Goal: Task Accomplishment & Management: Complete application form

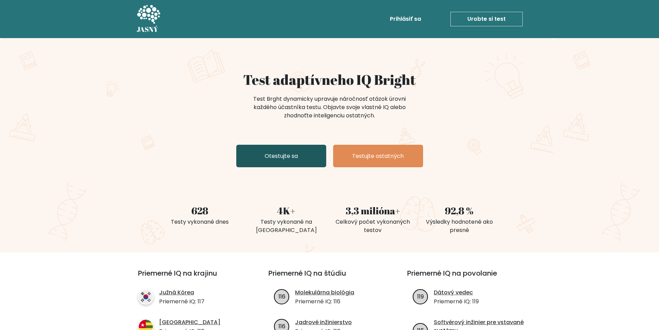
click at [303, 152] on link "Otestujte sa" at bounding box center [281, 156] width 90 height 23
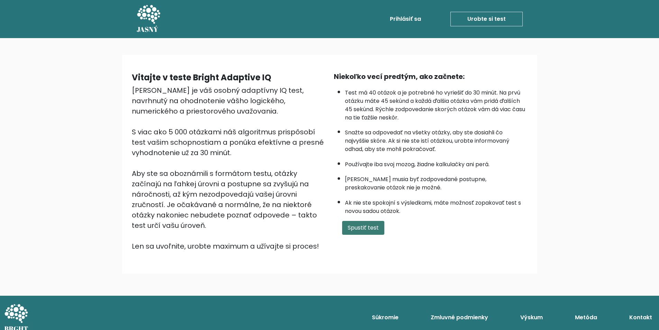
click at [348, 228] on font "Spustiť test" at bounding box center [363, 228] width 31 height 8
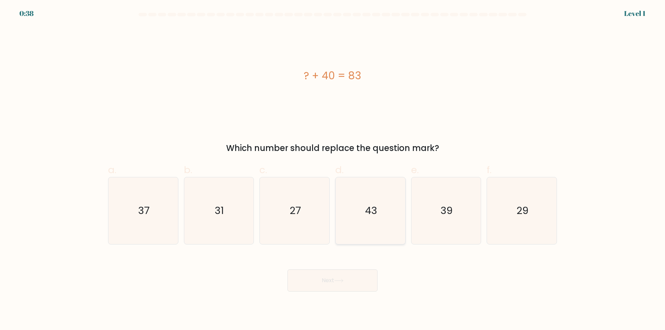
click at [367, 209] on text "43" at bounding box center [371, 211] width 12 height 14
click at [333, 170] on input "d. 43" at bounding box center [332, 167] width 0 height 5
radio input "true"
click at [341, 278] on button "Next" at bounding box center [332, 280] width 90 height 22
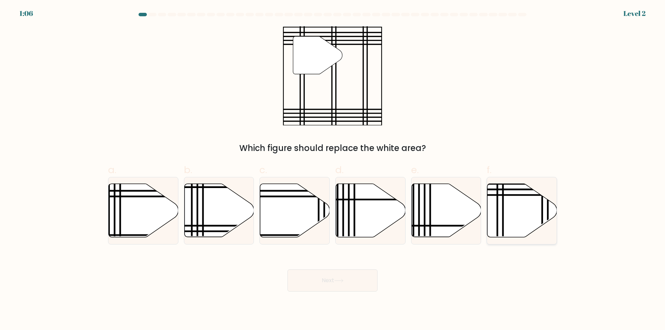
click at [518, 220] on icon at bounding box center [522, 210] width 70 height 53
click at [333, 170] on input "f." at bounding box center [332, 167] width 0 height 5
radio input "true"
click at [316, 275] on button "Next" at bounding box center [332, 280] width 90 height 22
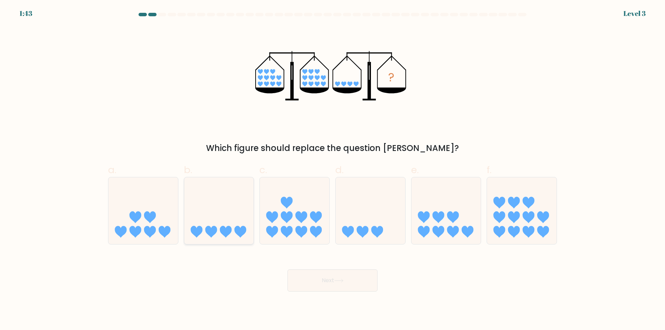
click at [198, 214] on icon at bounding box center [219, 210] width 70 height 57
click at [332, 170] on input "b." at bounding box center [332, 167] width 0 height 5
radio input "true"
click at [318, 288] on button "Next" at bounding box center [332, 280] width 90 height 22
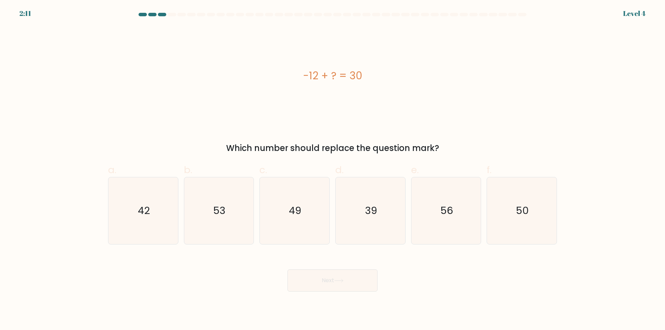
drag, startPoint x: 364, startPoint y: 75, endPoint x: 308, endPoint y: 80, distance: 56.0
click at [308, 80] on div "-12 + ? = 30" at bounding box center [332, 76] width 449 height 16
click at [299, 80] on div "-12 + ? = 30" at bounding box center [332, 76] width 449 height 16
click at [318, 80] on div "-12 + ? = 30" at bounding box center [332, 76] width 449 height 16
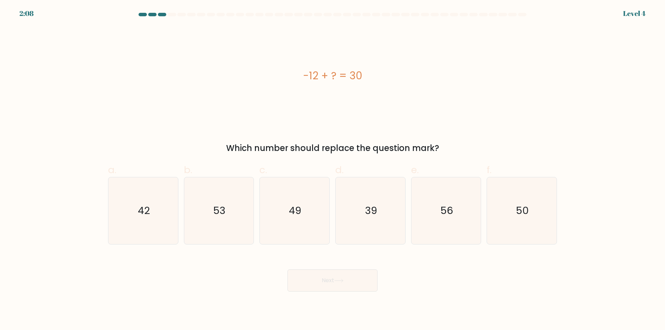
drag, startPoint x: 364, startPoint y: 76, endPoint x: 300, endPoint y: 70, distance: 63.6
click at [300, 70] on div "-12 + ? = 30" at bounding box center [332, 76] width 449 height 16
copy div "-12 + ? = 30"
click at [281, 78] on div "-12 + ? = 30" at bounding box center [332, 76] width 449 height 16
click at [160, 207] on icon "42" at bounding box center [143, 210] width 67 height 67
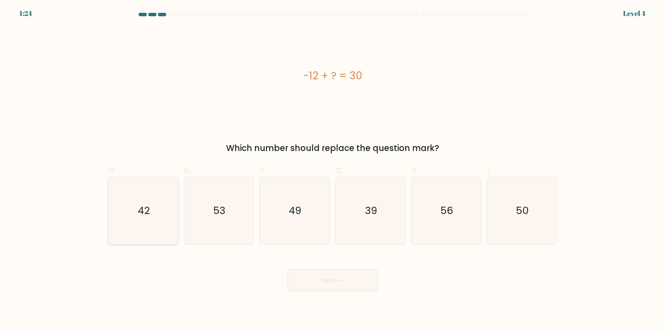
click at [332, 170] on input "a. 42" at bounding box center [332, 167] width 0 height 5
radio input "true"
click at [342, 280] on icon at bounding box center [338, 281] width 9 height 4
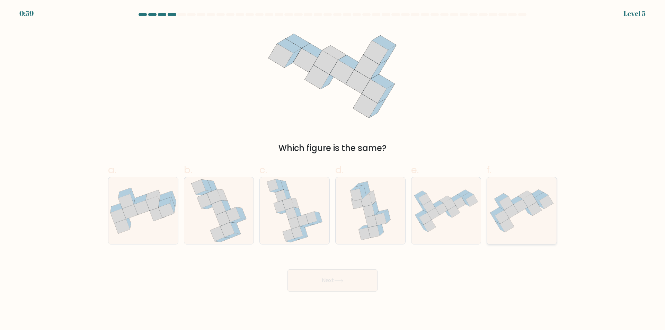
click at [521, 199] on icon at bounding box center [516, 200] width 14 height 8
click at [333, 170] on input "f." at bounding box center [332, 167] width 0 height 5
radio input "true"
click at [340, 282] on icon at bounding box center [338, 281] width 9 height 4
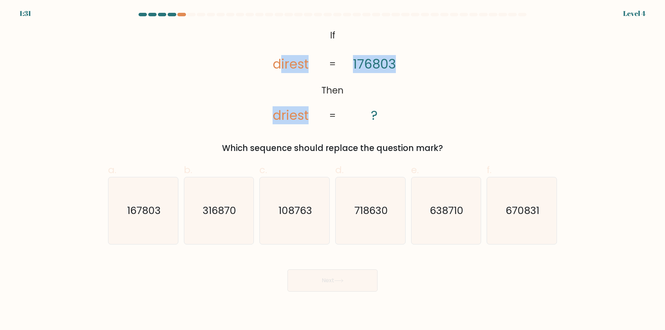
drag, startPoint x: 393, startPoint y: 61, endPoint x: 373, endPoint y: 89, distance: 34.1
click at [291, 88] on icon "@import url('https://fonts.googleapis.com/css?family=Abril+Fatface:400,100,100i…" at bounding box center [332, 75] width 161 height 99
drag, startPoint x: 437, startPoint y: 90, endPoint x: 422, endPoint y: 110, distance: 24.9
click at [437, 90] on div "@import url('https://fonts.googleapis.com/css?family=Abril+Fatface:400,100,100i…" at bounding box center [332, 90] width 457 height 128
click at [415, 109] on div "@import url('https://fonts.googleapis.com/css?family=Abril+Fatface:400,100,100i…" at bounding box center [332, 90] width 457 height 128
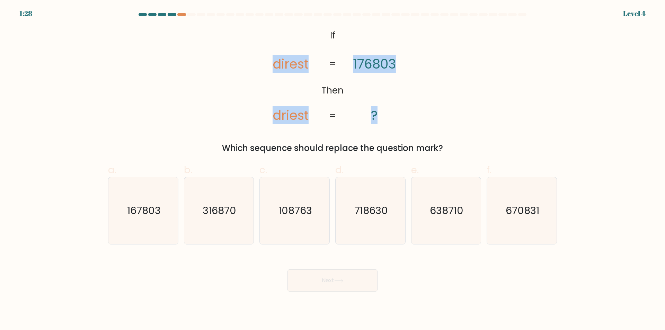
drag, startPoint x: 371, startPoint y: 117, endPoint x: 256, endPoint y: 60, distance: 128.3
click at [256, 60] on icon "@import url('https://fonts.googleapis.com/css?family=Abril+Fatface:400,100,100i…" at bounding box center [332, 75] width 161 height 99
drag, startPoint x: 334, startPoint y: 34, endPoint x: 394, endPoint y: 41, distance: 60.6
click at [338, 50] on icon "@import url('https://fonts.googleapis.com/css?family=Abril+Fatface:400,100,100i…" at bounding box center [332, 75] width 161 height 99
click at [403, 39] on icon "@import url('https://fonts.googleapis.com/css?family=Abril+Fatface:400,100,100i…" at bounding box center [332, 75] width 161 height 99
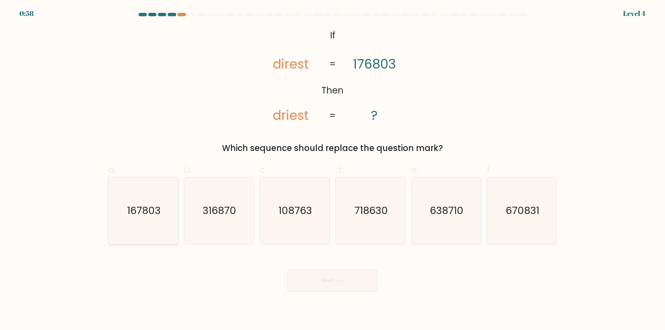
click at [155, 225] on icon "167803" at bounding box center [143, 210] width 67 height 67
click at [332, 170] on input "a. 167803" at bounding box center [332, 167] width 0 height 5
radio input "true"
click at [297, 282] on button "Next" at bounding box center [332, 280] width 90 height 22
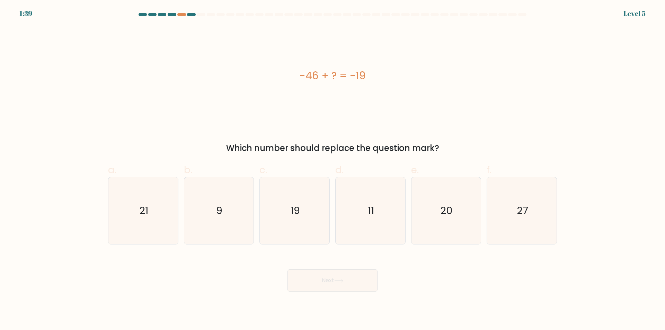
drag, startPoint x: 361, startPoint y: 71, endPoint x: 286, endPoint y: 82, distance: 76.2
click at [286, 82] on div "-46 + ? = -19" at bounding box center [332, 76] width 449 height 16
copy div "-46 + ? = -19"
click at [238, 87] on div "-46 + ? = -19" at bounding box center [332, 75] width 449 height 99
click at [517, 203] on icon "27" at bounding box center [521, 210] width 67 height 67
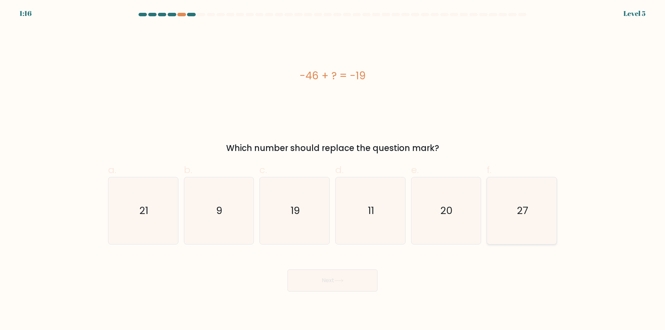
click at [333, 170] on input "f. 27" at bounding box center [332, 167] width 0 height 5
radio input "true"
click at [329, 286] on button "Next" at bounding box center [332, 280] width 90 height 22
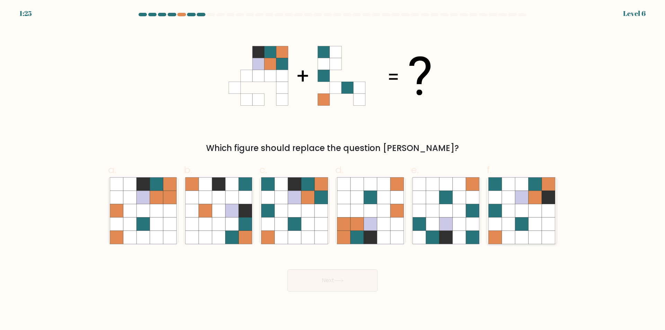
click at [515, 194] on icon at bounding box center [521, 197] width 13 height 13
click at [333, 170] on input "f." at bounding box center [332, 167] width 0 height 5
radio input "true"
drag, startPoint x: 314, startPoint y: 283, endPoint x: 312, endPoint y: 286, distance: 3.6
click at [312, 286] on button "Next" at bounding box center [332, 280] width 90 height 22
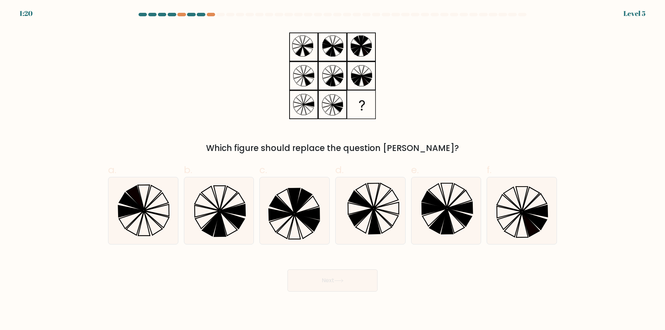
drag, startPoint x: 428, startPoint y: 150, endPoint x: 232, endPoint y: 152, distance: 196.3
click at [232, 152] on div "Which figure should replace the question mark?" at bounding box center [332, 148] width 440 height 12
copy div "Which figure should replace the question mark?"
click at [214, 93] on div "Which figure should replace the question mark?" at bounding box center [332, 90] width 457 height 128
click at [367, 191] on icon at bounding box center [370, 210] width 67 height 67
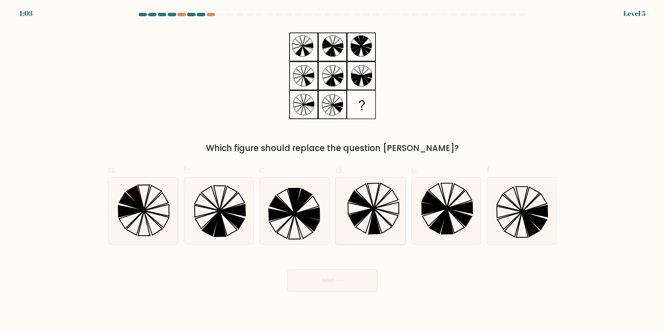
click at [333, 170] on input "d." at bounding box center [332, 167] width 0 height 5
radio input "true"
click at [327, 275] on button "Next" at bounding box center [332, 280] width 90 height 22
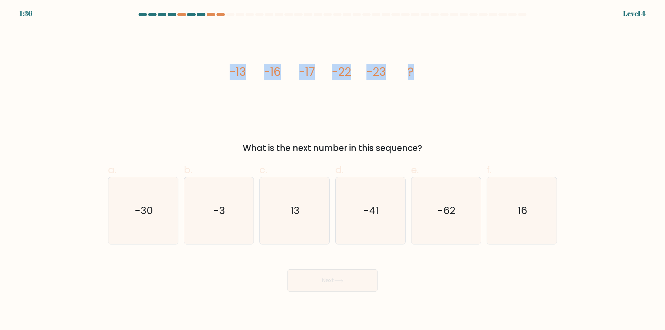
drag, startPoint x: 416, startPoint y: 68, endPoint x: 226, endPoint y: 59, distance: 190.6
click at [226, 59] on div "image/svg+xml -13 -16 -17 -22 -23 ? What is the next number in this sequence?" at bounding box center [332, 90] width 457 height 128
copy g "-13 -16 -17 -22 -23 ?"
click at [223, 104] on div "image/svg+xml -13 -16 -17 -22 -23 ? What is the next number in this sequence?" at bounding box center [332, 90] width 457 height 128
click at [140, 210] on text "-30" at bounding box center [144, 211] width 18 height 14
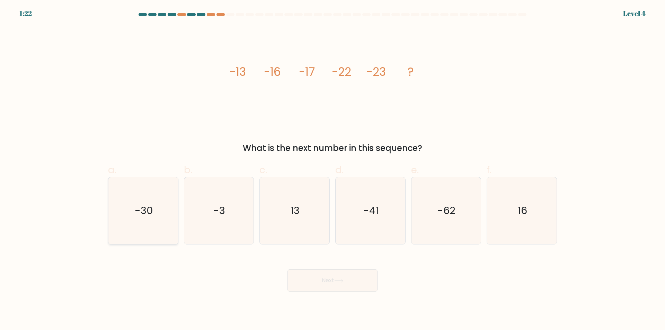
click at [332, 170] on input "a. -30" at bounding box center [332, 167] width 0 height 5
radio input "true"
click at [334, 287] on button "Next" at bounding box center [332, 280] width 90 height 22
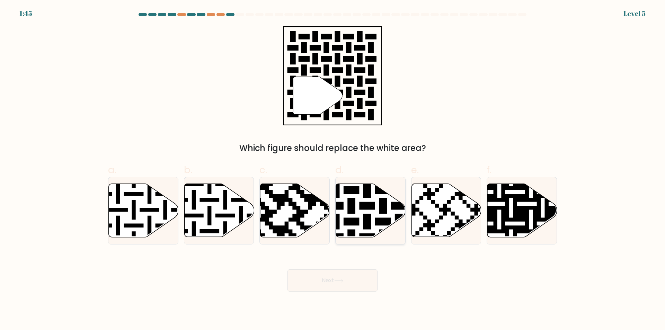
click at [385, 212] on icon at bounding box center [390, 182] width 126 height 126
click at [333, 170] on input "d." at bounding box center [332, 167] width 0 height 5
radio input "true"
click at [318, 279] on button "Next" at bounding box center [332, 280] width 90 height 22
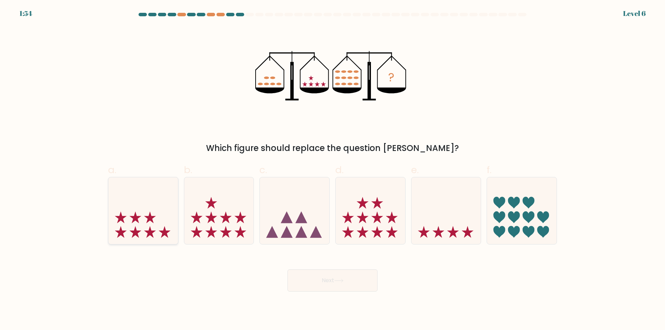
click at [161, 209] on icon at bounding box center [143, 210] width 70 height 57
click at [332, 170] on input "a." at bounding box center [332, 167] width 0 height 5
radio input "true"
click at [326, 284] on button "Next" at bounding box center [332, 280] width 90 height 22
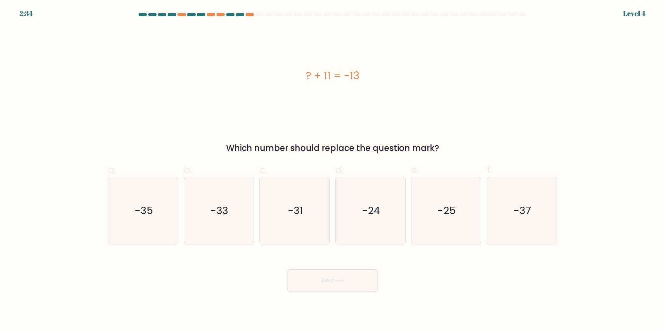
drag, startPoint x: 362, startPoint y: 76, endPoint x: 308, endPoint y: 74, distance: 54.7
click at [308, 74] on div "? + 11 = -13" at bounding box center [332, 76] width 449 height 16
copy div "? + 11 = -13"
drag, startPoint x: 220, startPoint y: 66, endPoint x: 181, endPoint y: 7, distance: 71.3
click at [220, 66] on div "? + 11 = -13" at bounding box center [332, 75] width 449 height 99
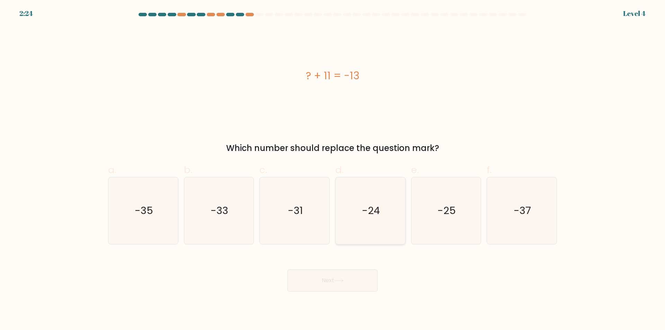
click at [344, 188] on icon "-24" at bounding box center [370, 210] width 67 height 67
click at [333, 170] on input "d. -24" at bounding box center [332, 167] width 0 height 5
radio input "true"
click at [316, 275] on button "Next" at bounding box center [332, 280] width 90 height 22
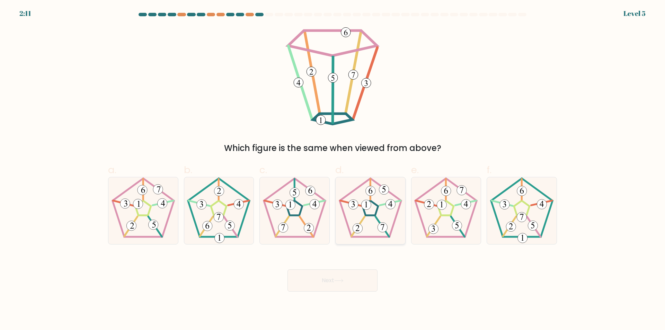
click at [376, 198] on icon at bounding box center [370, 210] width 67 height 67
click at [333, 170] on input "d." at bounding box center [332, 167] width 0 height 5
radio input "true"
click at [349, 281] on button "Next" at bounding box center [332, 280] width 90 height 22
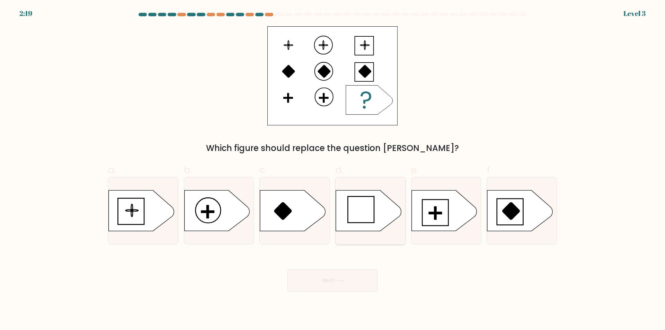
click at [364, 212] on icon at bounding box center [368, 210] width 65 height 41
click at [333, 170] on input "d." at bounding box center [332, 167] width 0 height 5
radio input "true"
click at [335, 286] on button "Next" at bounding box center [332, 280] width 90 height 22
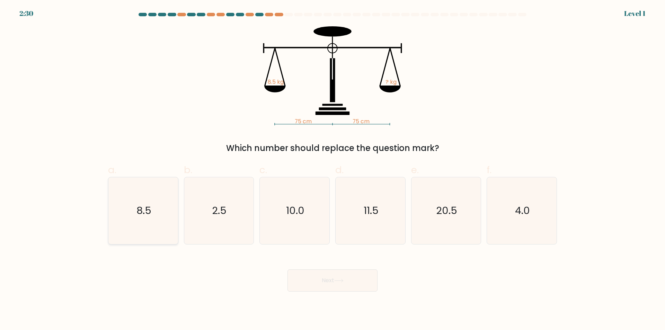
click at [129, 203] on icon "8.5" at bounding box center [143, 210] width 67 height 67
click at [332, 170] on input "a. 8.5" at bounding box center [332, 167] width 0 height 5
radio input "true"
click at [313, 278] on button "Next" at bounding box center [332, 280] width 90 height 22
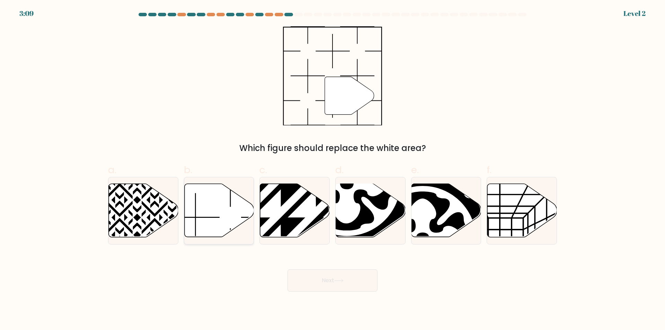
click at [215, 207] on icon at bounding box center [219, 210] width 70 height 53
click at [332, 170] on input "b." at bounding box center [332, 167] width 0 height 5
radio input "true"
click at [329, 281] on button "Next" at bounding box center [332, 280] width 90 height 22
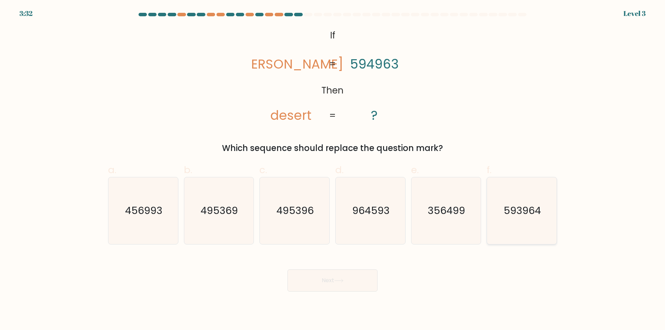
click at [496, 197] on icon "593964" at bounding box center [521, 210] width 67 height 67
click at [333, 170] on input "f. 593964" at bounding box center [332, 167] width 0 height 5
radio input "true"
click at [350, 287] on button "Next" at bounding box center [332, 280] width 90 height 22
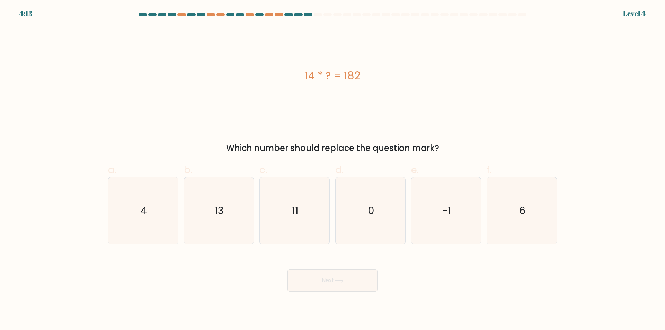
drag, startPoint x: 363, startPoint y: 77, endPoint x: 280, endPoint y: 66, distance: 83.1
click at [280, 66] on div "14 * ? = 182" at bounding box center [332, 75] width 449 height 99
copy div "14 * ? = 182"
click at [209, 43] on div "14 * ? = 182" at bounding box center [332, 75] width 449 height 99
drag, startPoint x: 216, startPoint y: 191, endPoint x: 225, endPoint y: 206, distance: 17.3
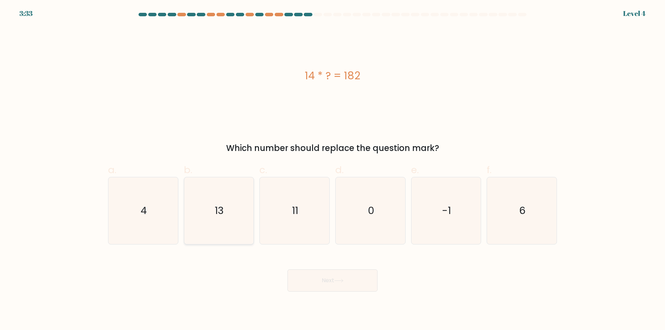
click at [215, 192] on icon "13" at bounding box center [218, 210] width 67 height 67
click at [332, 170] on input "b. 13" at bounding box center [332, 167] width 0 height 5
radio input "true"
click at [298, 280] on button "Next" at bounding box center [332, 280] width 90 height 22
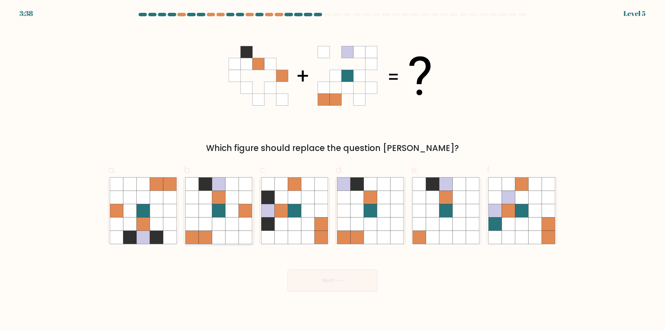
click at [200, 200] on icon at bounding box center [205, 197] width 13 height 13
click at [332, 170] on input "b." at bounding box center [332, 167] width 0 height 5
radio input "true"
click at [321, 280] on button "Next" at bounding box center [332, 280] width 90 height 22
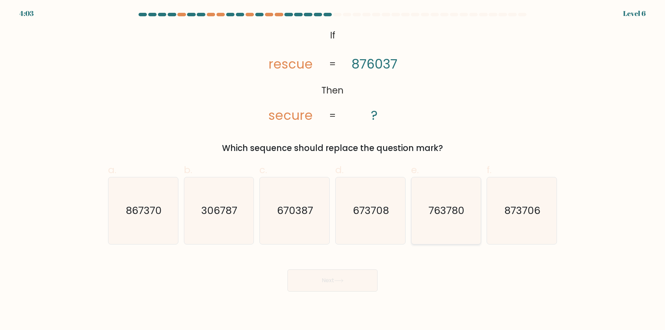
click at [423, 203] on icon "763780" at bounding box center [445, 210] width 67 height 67
click at [333, 170] on input "e. 763780" at bounding box center [332, 167] width 0 height 5
radio input "true"
click at [360, 278] on button "Next" at bounding box center [332, 280] width 90 height 22
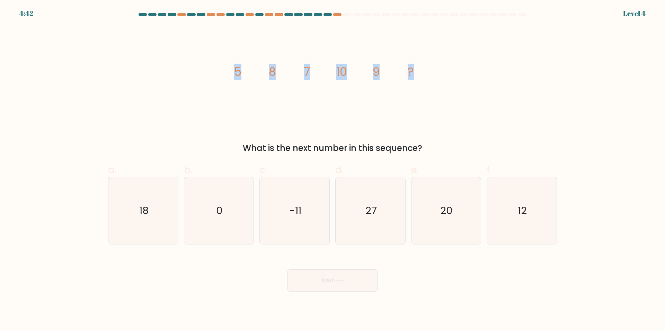
drag, startPoint x: 426, startPoint y: 69, endPoint x: 213, endPoint y: 68, distance: 212.9
click at [213, 68] on div "image/svg+xml 5 8 7 10 9 ? What is the next number in this sequence?" at bounding box center [332, 90] width 457 height 128
click at [553, 145] on div "image/svg+xml 5 8 7 10 9 ? What is the next number in this sequence?" at bounding box center [332, 90] width 457 height 128
drag, startPoint x: 421, startPoint y: 73, endPoint x: 221, endPoint y: 75, distance: 200.8
click at [221, 75] on div "image/svg+xml 5 8 7 10 9 ? What is the next number in this sequence?" at bounding box center [332, 90] width 457 height 128
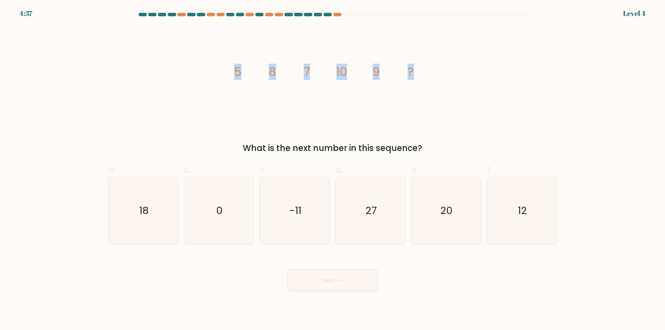
copy g "5 8 7 10 9 ?"
click at [108, 56] on div "image/svg+xml 5 8 7 10 9 ? What is the next number in this sequence?" at bounding box center [332, 90] width 457 height 128
click at [533, 212] on icon "12" at bounding box center [521, 210] width 67 height 67
click at [333, 170] on input "f. 12" at bounding box center [332, 167] width 0 height 5
radio input "true"
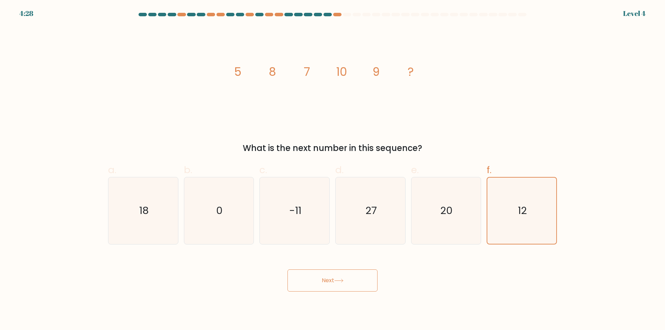
click at [333, 283] on button "Next" at bounding box center [332, 280] width 90 height 22
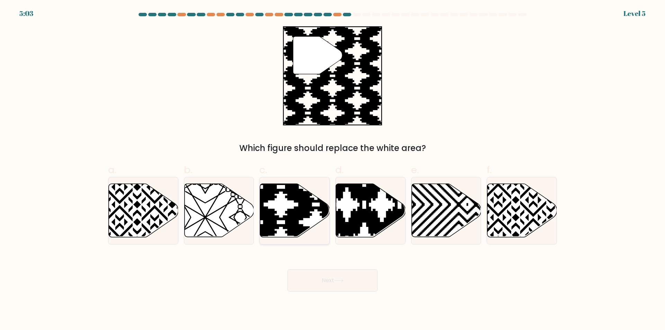
click at [288, 202] on icon at bounding box center [295, 210] width 70 height 53
click at [332, 170] on input "c." at bounding box center [332, 167] width 0 height 5
radio input "true"
click at [330, 282] on button "Next" at bounding box center [332, 280] width 90 height 22
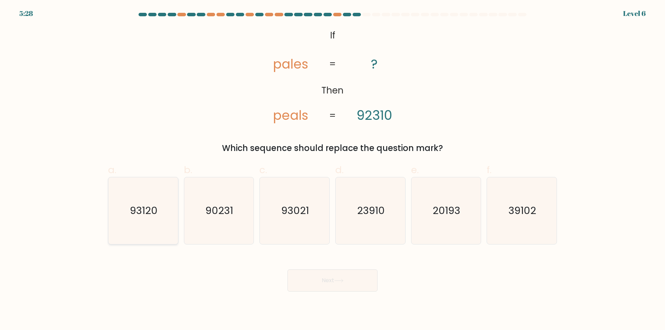
click at [136, 206] on text "93120" at bounding box center [144, 211] width 28 height 14
click at [332, 170] on input "a. 93120" at bounding box center [332, 167] width 0 height 5
radio input "true"
click at [314, 272] on button "Next" at bounding box center [332, 280] width 90 height 22
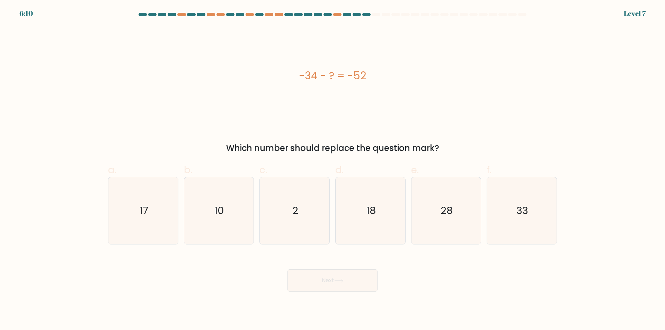
drag, startPoint x: 370, startPoint y: 76, endPoint x: 296, endPoint y: 76, distance: 74.8
click at [296, 76] on div "-34 - ? = -52" at bounding box center [332, 76] width 449 height 16
copy div "-34 - ? = -52"
click at [370, 212] on text "18" at bounding box center [370, 211] width 9 height 14
click at [333, 170] on input "d. 18" at bounding box center [332, 167] width 0 height 5
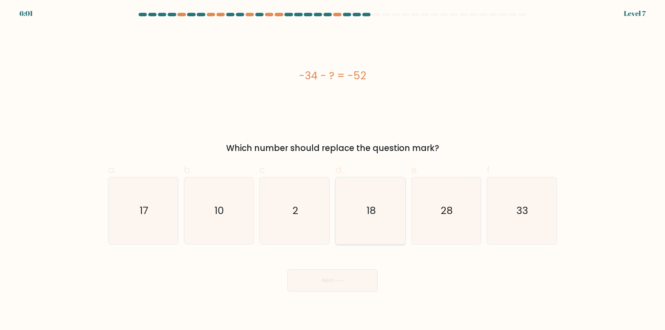
radio input "true"
click at [340, 283] on button "Next" at bounding box center [332, 280] width 90 height 22
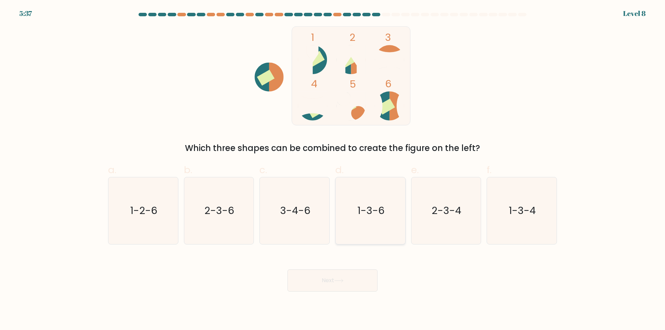
click at [371, 202] on icon "1-3-6" at bounding box center [370, 210] width 67 height 67
click at [333, 170] on input "d. 1-3-6" at bounding box center [332, 167] width 0 height 5
radio input "true"
click at [339, 280] on icon at bounding box center [338, 281] width 9 height 4
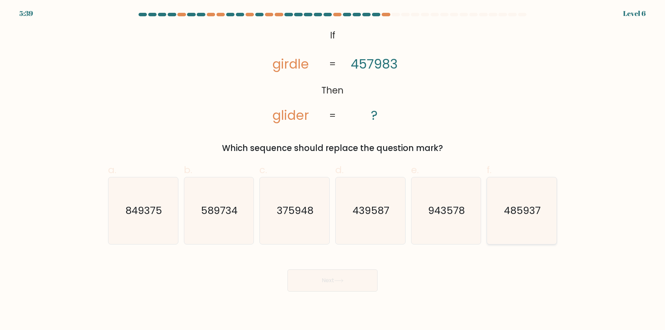
click at [497, 208] on icon "485937" at bounding box center [521, 210] width 67 height 67
click at [333, 170] on input "f. 485937" at bounding box center [332, 167] width 0 height 5
radio input "true"
click at [346, 284] on button "Next" at bounding box center [332, 280] width 90 height 22
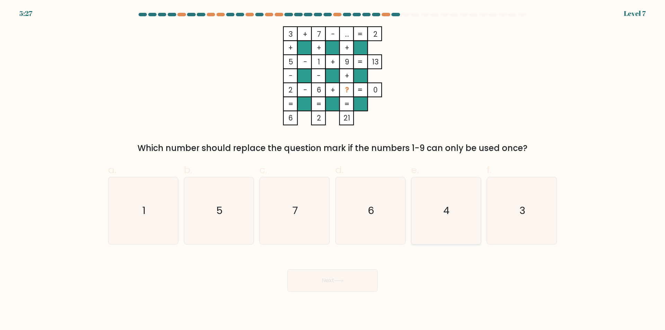
click at [440, 194] on icon "4" at bounding box center [445, 210] width 67 height 67
click at [333, 170] on input "e. 4" at bounding box center [332, 167] width 0 height 5
radio input "true"
click at [329, 276] on button "Next" at bounding box center [332, 280] width 90 height 22
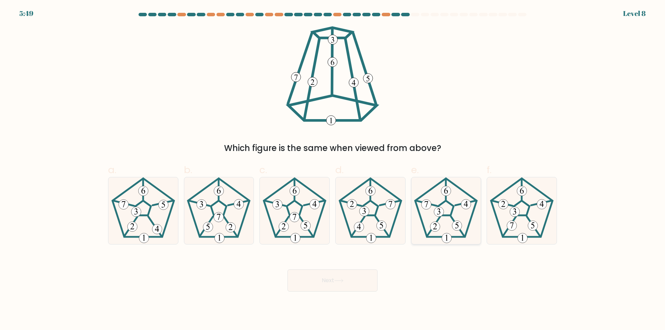
click at [430, 198] on icon at bounding box center [445, 210] width 67 height 67
click at [333, 170] on input "e." at bounding box center [332, 167] width 0 height 5
radio input "true"
click at [366, 283] on button "Next" at bounding box center [332, 280] width 90 height 22
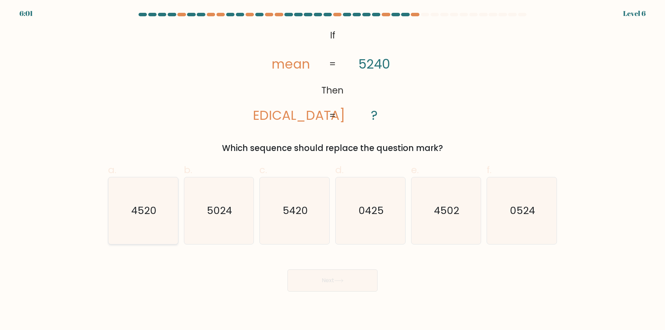
click at [116, 200] on icon "4520" at bounding box center [143, 210] width 67 height 67
click at [332, 170] on input "a. 4520" at bounding box center [332, 167] width 0 height 5
radio input "true"
click at [310, 291] on button "Next" at bounding box center [332, 280] width 90 height 22
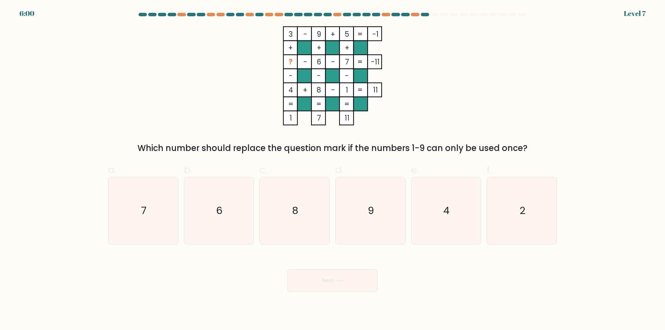
click at [304, 282] on button "Next" at bounding box center [332, 280] width 90 height 22
click at [496, 205] on icon "2" at bounding box center [521, 210] width 67 height 67
click at [333, 170] on input "f. 2" at bounding box center [332, 167] width 0 height 5
radio input "true"
click at [360, 276] on button "Next" at bounding box center [332, 280] width 90 height 22
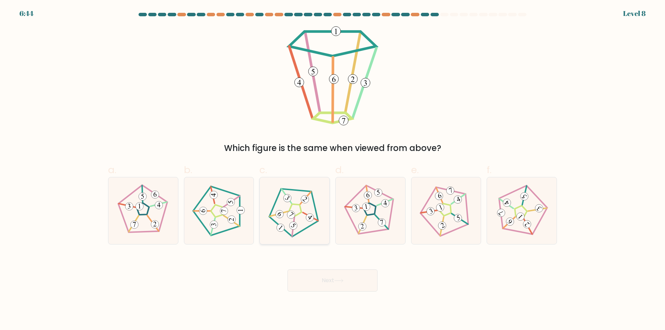
click at [282, 201] on icon at bounding box center [294, 210] width 53 height 53
click at [332, 170] on input "c." at bounding box center [332, 167] width 0 height 5
radio input "true"
click at [332, 282] on button "Next" at bounding box center [332, 280] width 90 height 22
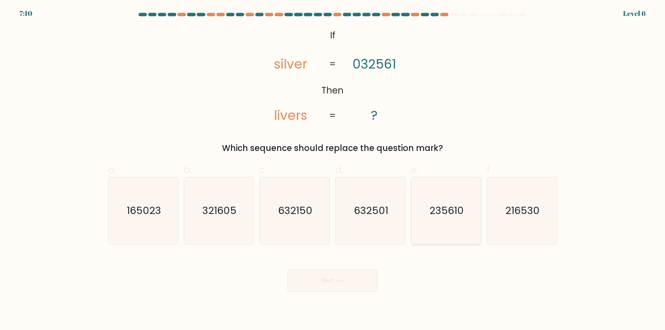
click at [449, 198] on icon "235610" at bounding box center [445, 210] width 67 height 67
click at [333, 170] on input "e. 235610" at bounding box center [332, 167] width 0 height 5
radio input "true"
click at [358, 281] on button "Next" at bounding box center [332, 280] width 90 height 22
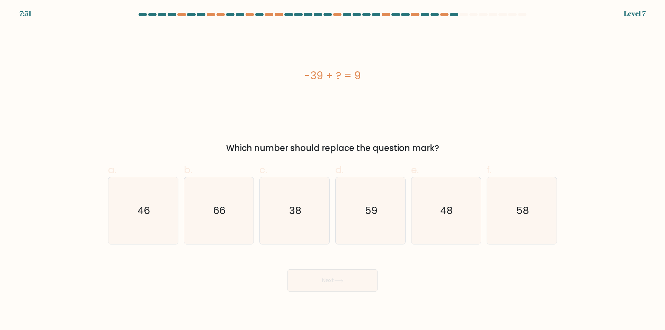
drag, startPoint x: 356, startPoint y: 75, endPoint x: 366, endPoint y: 75, distance: 10.0
click at [365, 75] on div "-39 + ? = 9" at bounding box center [332, 76] width 449 height 16
click at [369, 75] on div "-39 + ? = 9" at bounding box center [332, 76] width 449 height 16
drag, startPoint x: 366, startPoint y: 75, endPoint x: 263, endPoint y: 65, distance: 103.9
click at [263, 65] on div "-39 + ? = 9" at bounding box center [332, 75] width 449 height 99
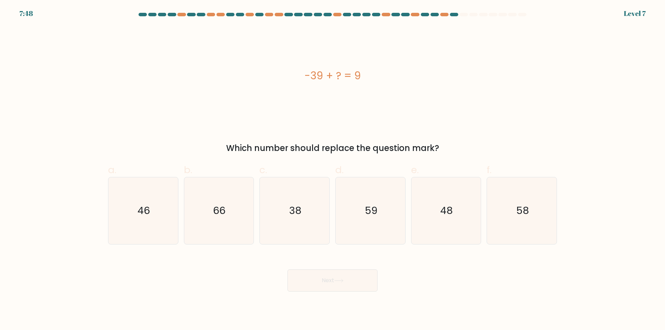
copy div "-39 + ? = 9"
click at [467, 215] on icon "48" at bounding box center [445, 210] width 67 height 67
click at [333, 170] on input "e. 48" at bounding box center [332, 167] width 0 height 5
radio input "true"
click at [357, 278] on button "Next" at bounding box center [332, 280] width 90 height 22
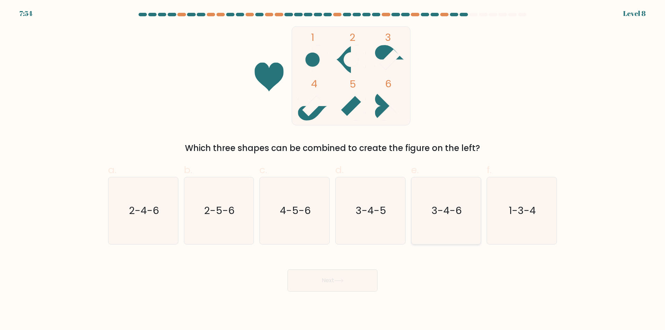
click at [422, 178] on icon "3-4-6" at bounding box center [445, 210] width 67 height 67
click at [333, 170] on input "e. 3-4-6" at bounding box center [332, 167] width 0 height 5
radio input "true"
click at [366, 280] on button "Next" at bounding box center [332, 280] width 90 height 22
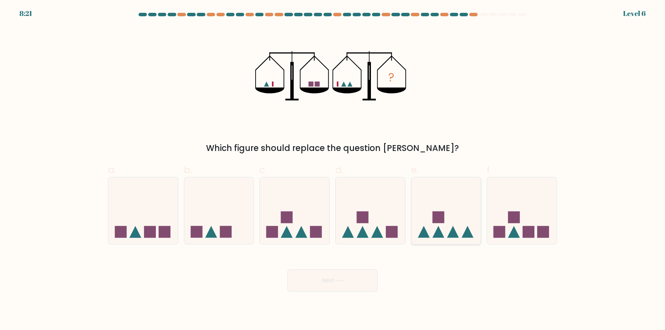
drag, startPoint x: 452, startPoint y: 192, endPoint x: 447, endPoint y: 198, distance: 7.4
click at [452, 192] on icon at bounding box center [446, 210] width 70 height 57
click at [333, 170] on input "e." at bounding box center [332, 167] width 0 height 5
radio input "true"
click at [352, 283] on button "Next" at bounding box center [332, 280] width 90 height 22
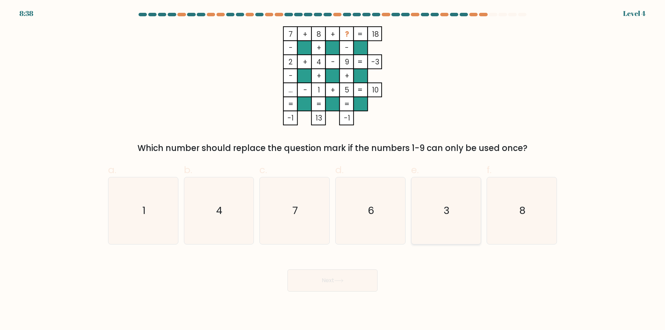
click at [450, 200] on icon "3" at bounding box center [445, 210] width 67 height 67
click at [333, 170] on input "e. 3" at bounding box center [332, 167] width 0 height 5
radio input "true"
click at [343, 278] on button "Next" at bounding box center [332, 280] width 90 height 22
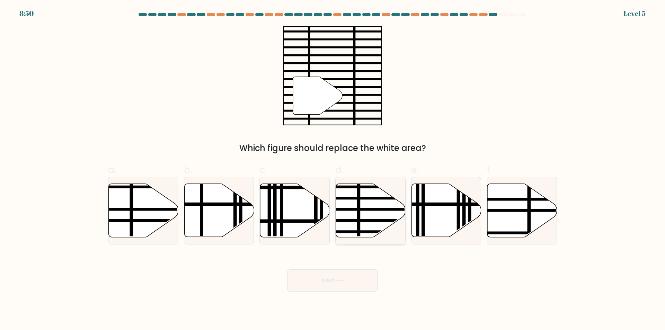
click at [345, 208] on icon at bounding box center [371, 210] width 70 height 53
click at [333, 170] on input "d." at bounding box center [332, 167] width 0 height 5
radio input "true"
click at [326, 276] on button "Next" at bounding box center [332, 280] width 90 height 22
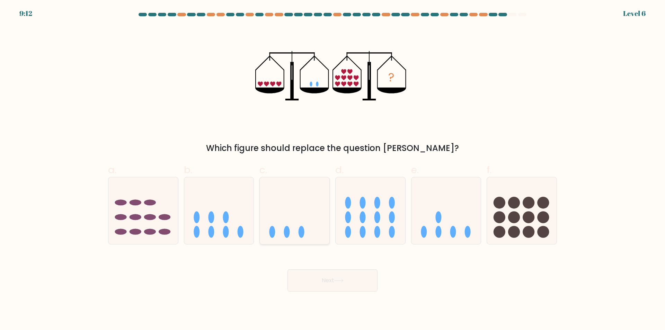
click at [293, 199] on icon at bounding box center [295, 210] width 70 height 57
click at [332, 170] on input "c." at bounding box center [332, 167] width 0 height 5
radio input "true"
click at [334, 277] on button "Next" at bounding box center [332, 280] width 90 height 22
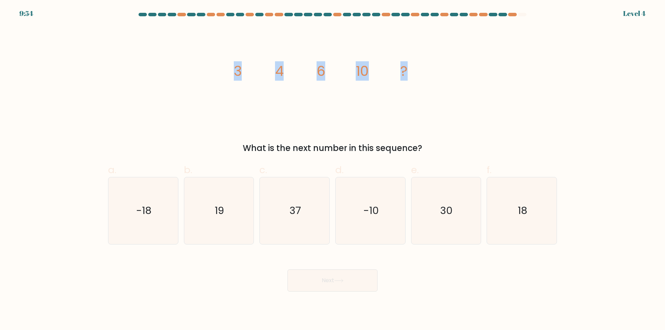
drag, startPoint x: 336, startPoint y: 73, endPoint x: 202, endPoint y: 72, distance: 134.7
click at [202, 72] on div "image/svg+xml 3 4 6 10 ? What is the next number in this sequence?" at bounding box center [332, 90] width 457 height 128
copy g "3 4 6 10 ?"
click at [520, 211] on text "18" at bounding box center [522, 211] width 9 height 14
click at [333, 170] on input "f. 18" at bounding box center [332, 167] width 0 height 5
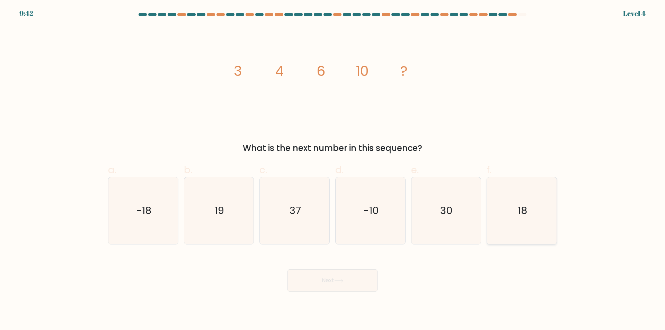
radio input "true"
click at [323, 283] on button "Next" at bounding box center [332, 280] width 90 height 22
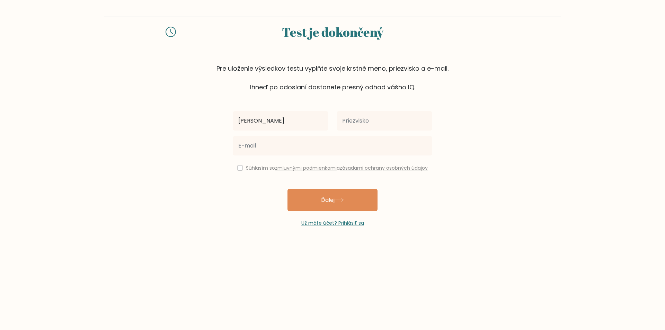
type input "[PERSON_NAME]"
click at [358, 124] on input "text" at bounding box center [384, 120] width 96 height 19
type input "Kompaník"
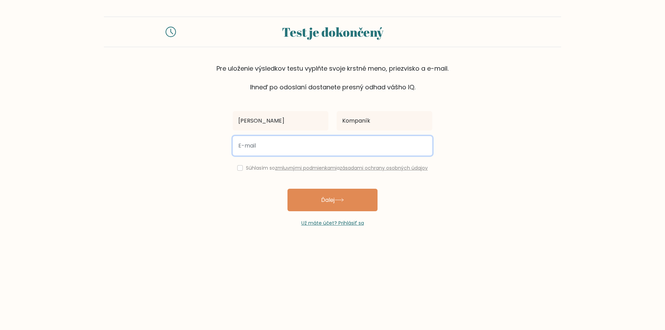
click at [314, 142] on input "email" at bounding box center [332, 145] width 199 height 19
type input "adamkompanik05@gmail.com"
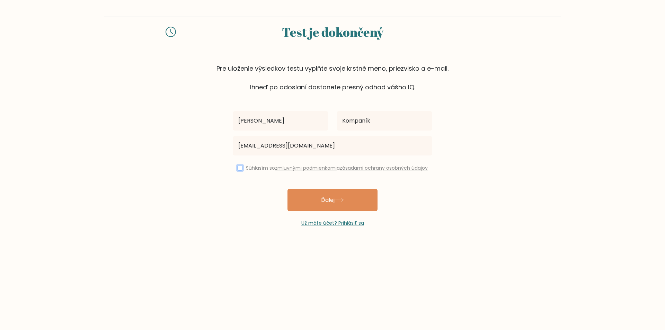
click at [237, 166] on input "checkbox" at bounding box center [240, 168] width 6 height 6
checkbox input "true"
click at [316, 198] on button "Ďalej" at bounding box center [332, 200] width 90 height 23
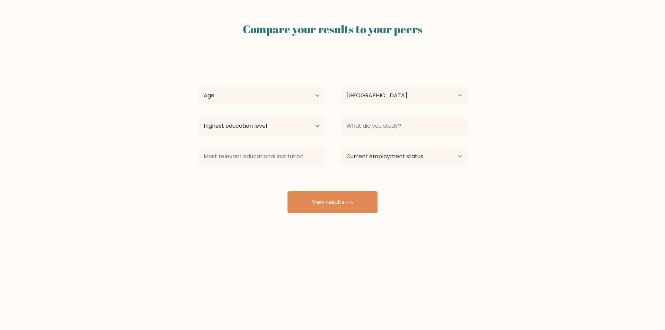
select select "SK"
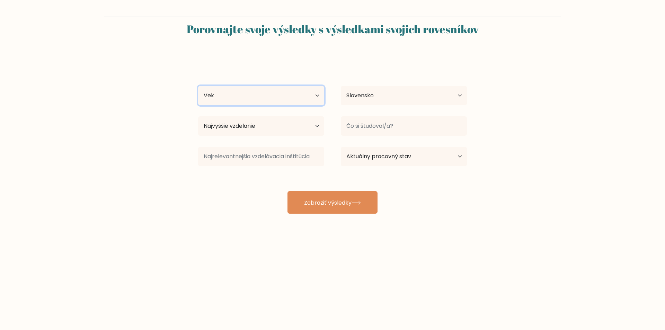
click at [300, 101] on select "Vek Do 18 rokov 18 – 24 rokov 25-34 rokov 35-44 rokov 45-54 rokov 55-64 rokov 6…" at bounding box center [261, 95] width 126 height 19
select select "min_18"
click at [198, 86] on select "Vek Do 18 rokov 18 – 24 rokov 25-34 rokov 35-44 rokov 45-54 rokov 55-64 rokov 6…" at bounding box center [261, 95] width 126 height 19
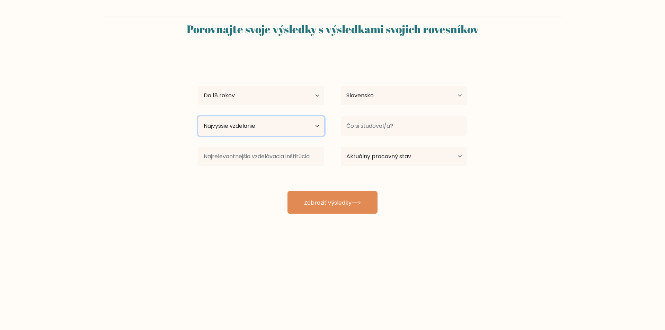
click at [264, 126] on select "Najvyššie vzdelanie Žiadna školská dochádzka Primárne Nižšie stredné školy Vyšš…" at bounding box center [261, 125] width 126 height 19
select select "no_schooling"
click at [198, 116] on select "Najvyššie vzdelanie Žiadna školská dochádzka Primárne Nižšie stredné školy Vyšš…" at bounding box center [261, 125] width 126 height 19
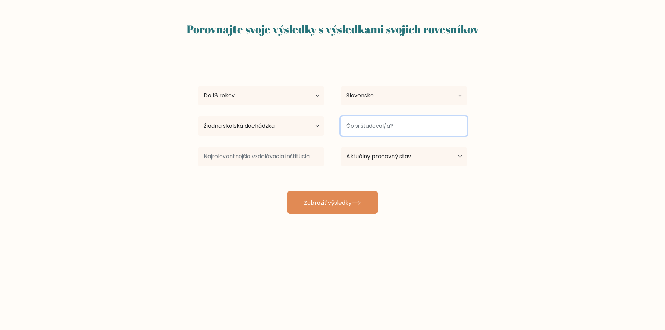
click at [439, 127] on input at bounding box center [404, 125] width 126 height 19
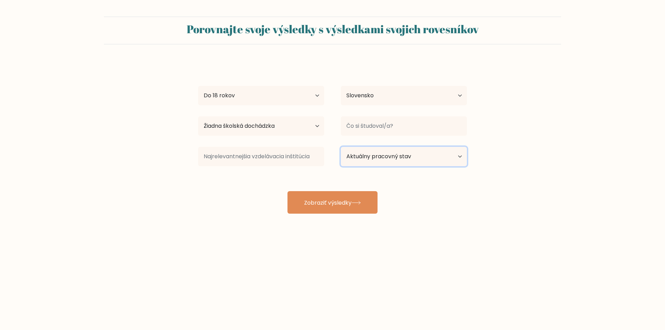
click at [407, 161] on select "Aktuálny pracovný stav Zamestnaný Študent V dôchodku Iné / nechcem odpovedať" at bounding box center [404, 156] width 126 height 19
select select "other"
click at [341, 147] on select "Aktuálny pracovný stav Zamestnaný Študent V dôchodku Iné / nechcem odpovedať" at bounding box center [404, 156] width 126 height 19
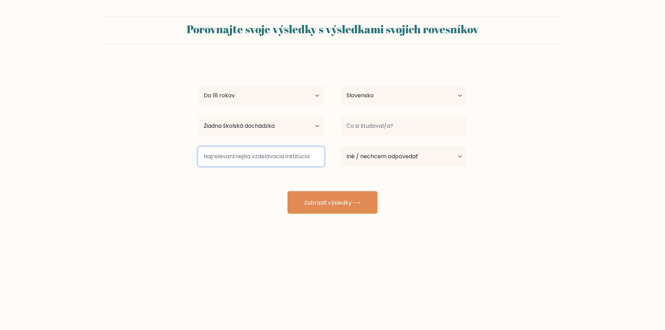
click at [280, 163] on input at bounding box center [261, 156] width 126 height 19
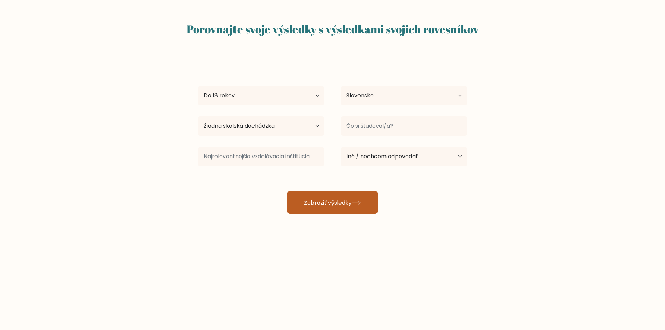
click at [321, 206] on font "Zobraziť výsledky" at bounding box center [327, 202] width 47 height 8
type input "nič"
click at [328, 207] on button "Zobraziť výsledky" at bounding box center [332, 202] width 90 height 23
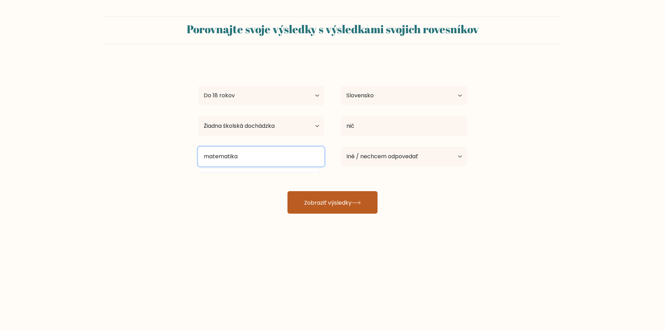
type input "matematika"
click at [298, 198] on button "Zobraziť výsledky" at bounding box center [332, 202] width 90 height 23
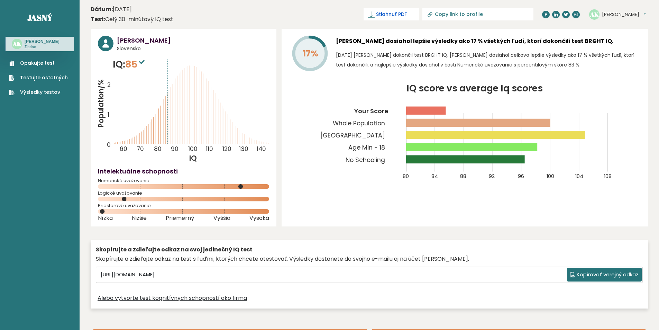
click at [407, 14] on font "Stiahnuť PDF" at bounding box center [391, 14] width 31 height 7
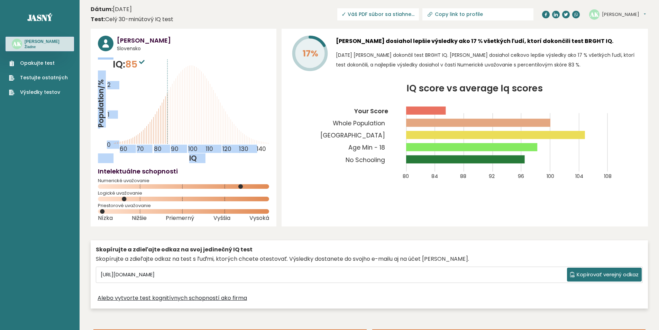
drag, startPoint x: 147, startPoint y: 62, endPoint x: 138, endPoint y: 59, distance: 9.6
click at [137, 59] on span "85" at bounding box center [135, 64] width 21 height 13
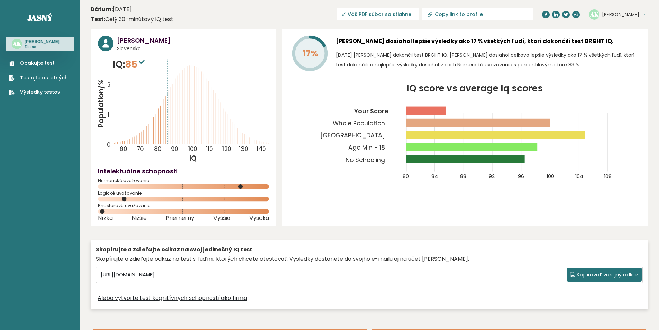
click at [215, 60] on icon "Population/% IQ 0 1 2 60 70 80 90 100 110 120 130 140" at bounding box center [183, 110] width 171 height 106
drag, startPoint x: 146, startPoint y: 62, endPoint x: 128, endPoint y: 62, distance: 18.7
click at [128, 62] on span "85" at bounding box center [135, 64] width 21 height 13
click at [338, 92] on icon "IQ score vs average Iq scores 80 84 88 92 96 100 104 108 Your Score Whole Popul…" at bounding box center [465, 136] width 352 height 104
drag, startPoint x: 585, startPoint y: 174, endPoint x: 576, endPoint y: 173, distance: 9.1
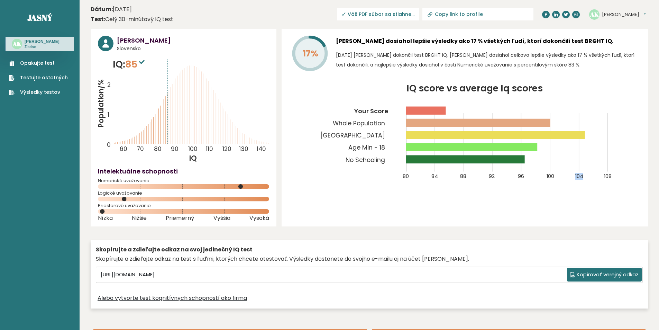
click at [576, 173] on icon "IQ score vs average Iq scores 80 84 88 92 96 100 104 108 Your Score Whole Popul…" at bounding box center [465, 136] width 352 height 104
click at [337, 179] on icon "IQ score vs average Iq scores 80 84 88 92 96 100 104 108 Your Score Whole Popul…" at bounding box center [465, 136] width 352 height 104
drag, startPoint x: 392, startPoint y: 138, endPoint x: 358, endPoint y: 134, distance: 34.2
click at [365, 134] on text "[GEOGRAPHIC_DATA]" at bounding box center [357, 114] width 86 height 52
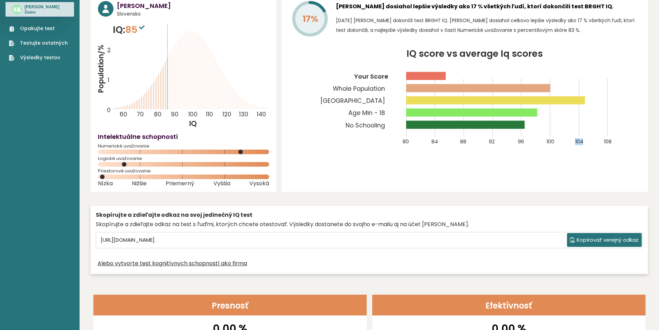
click at [576, 136] on icon "IQ score vs average Iq scores 80 84 88 92 96 100 104 108 Your Score Whole Popul…" at bounding box center [465, 102] width 352 height 104
click at [627, 158] on div "17% [PERSON_NAME] dosiahol lepšie výsledky ako 17 % všetkých ľudí, ktorí dokonč…" at bounding box center [465, 93] width 367 height 198
drag, startPoint x: 584, startPoint y: 139, endPoint x: 574, endPoint y: 145, distance: 11.6
click at [574, 145] on icon "IQ score vs average Iq scores 80 84 88 92 96 100 104 108 Your Score Whole Popul…" at bounding box center [465, 102] width 352 height 104
drag, startPoint x: 559, startPoint y: 149, endPoint x: 509, endPoint y: 133, distance: 52.5
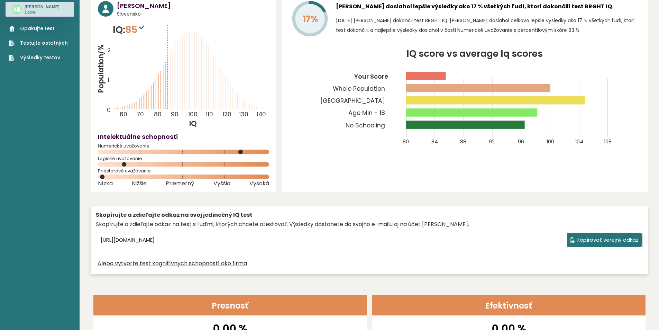
click at [557, 149] on icon "IQ score vs average Iq scores 80 84 88 92 96 100 104 108 Your Score Whole Popul…" at bounding box center [465, 102] width 352 height 104
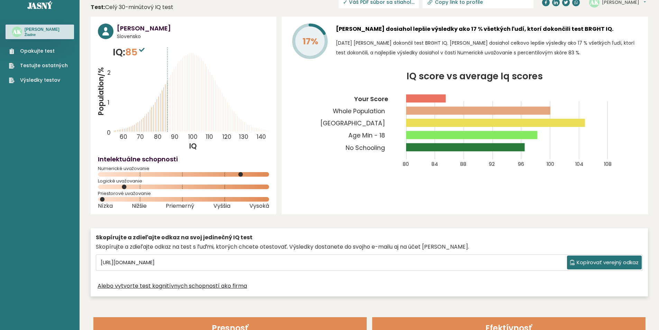
scroll to position [0, 0]
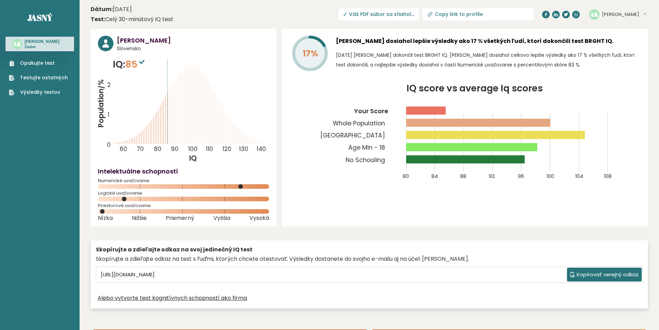
drag, startPoint x: 572, startPoint y: 38, endPoint x: 334, endPoint y: 28, distance: 238.1
click at [326, 128] on icon "IQ score vs average Iq scores 80 84 88 92 96 100 104 108 Your Score Whole Popul…" at bounding box center [465, 136] width 352 height 104
drag, startPoint x: 468, startPoint y: 42, endPoint x: 483, endPoint y: 40, distance: 15.0
click at [483, 40] on font "[PERSON_NAME] dosiahol lepšie výsledky ako 17 % všetkých ľudí, ktorí dokončili …" at bounding box center [475, 41] width 278 height 8
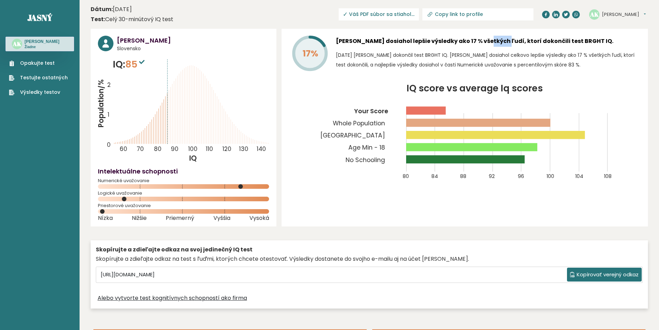
click at [368, 83] on div "17% [PERSON_NAME] dosiahol lepšie výsledky ako 17 % všetkých ľudí, ktorí dokonč…" at bounding box center [465, 128] width 367 height 198
drag, startPoint x: 586, startPoint y: 176, endPoint x: 571, endPoint y: 176, distance: 15.2
click at [571, 176] on icon "IQ score vs average Iq scores 80 84 88 92 96 100 104 108 Your Score Whole Popul…" at bounding box center [465, 136] width 352 height 104
click at [568, 180] on icon "IQ score vs average Iq scores 80 84 88 92 96 100 104 108 Your Score Whole Popul…" at bounding box center [465, 136] width 352 height 104
click at [585, 203] on div "17% [PERSON_NAME] dosiahol lepšie výsledky ako 17 % všetkých ľudí, ktorí dokonč…" at bounding box center [465, 128] width 367 height 198
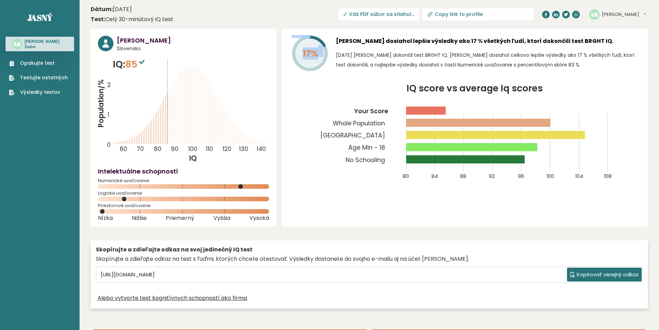
drag, startPoint x: 323, startPoint y: 48, endPoint x: 309, endPoint y: 67, distance: 23.1
click at [309, 67] on icon "17%" at bounding box center [310, 53] width 37 height 37
click at [323, 89] on text "No Schooling" at bounding box center [357, 126] width 86 height 76
click at [275, 93] on div "[PERSON_NAME] [GEOGRAPHIC_DATA] IQ: 85 Population/% IQ 0 1 2 60 70 80 90 100 11…" at bounding box center [184, 128] width 186 height 198
drag, startPoint x: 610, startPoint y: 176, endPoint x: 603, endPoint y: 174, distance: 7.1
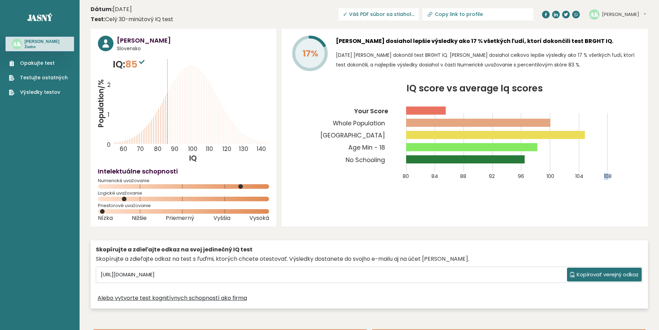
click at [603, 174] on icon "IQ score vs average Iq scores 80 84 88 92 96 100 104 108 Your Score Whole Popul…" at bounding box center [465, 136] width 352 height 104
click at [611, 183] on icon "IQ score vs average Iq scores 80 84 88 92 96 100 104 108 Your Score Whole Popul…" at bounding box center [465, 136] width 352 height 104
drag, startPoint x: 459, startPoint y: 64, endPoint x: 583, endPoint y: 61, distance: 124.7
click at [583, 61] on p "[DATE] [PERSON_NAME] dokončil test BRGHT IQ. [PERSON_NAME] dosiahol celkovo lep…" at bounding box center [488, 59] width 305 height 19
copy font "Numerické uvažovanie s percentilovým skóre 83 %."
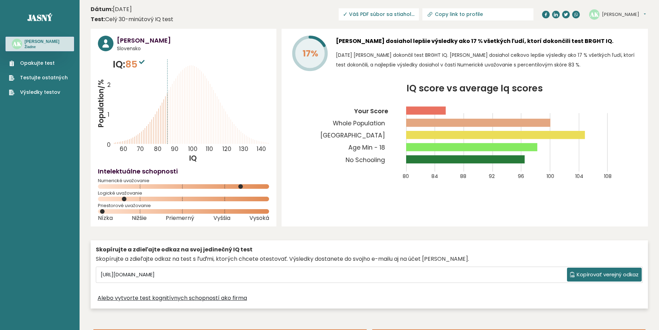
click at [337, 18] on header "Dátum: [DATE] Test: Celý 30-minútový IQ test Stiahnuť PDF Sťahovanie... Sťahova…" at bounding box center [370, 14] width 558 height 22
